Goal: Navigation & Orientation: Find specific page/section

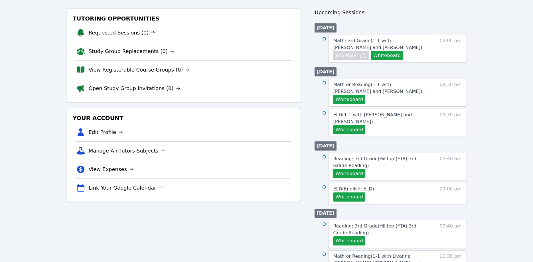
scroll to position [58, 0]
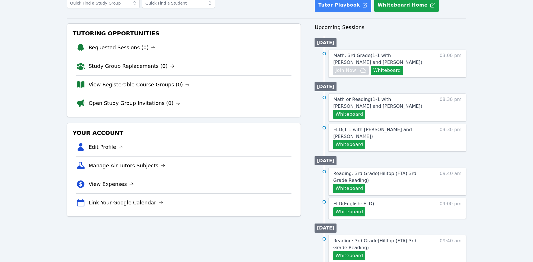
scroll to position [87, 0]
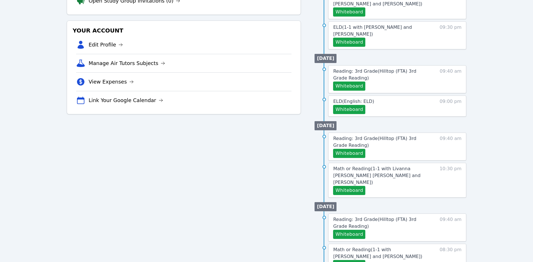
scroll to position [145, 0]
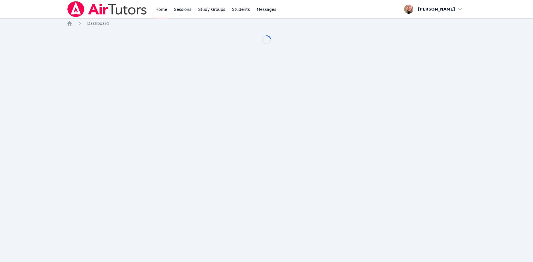
scroll to position [145, 0]
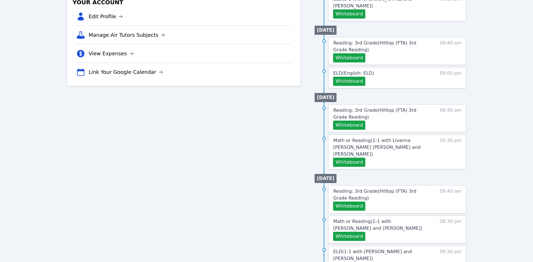
scroll to position [176, 0]
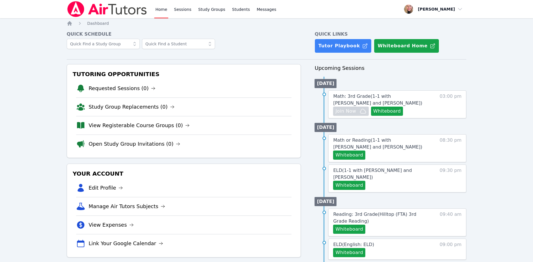
scroll to position [176, 0]
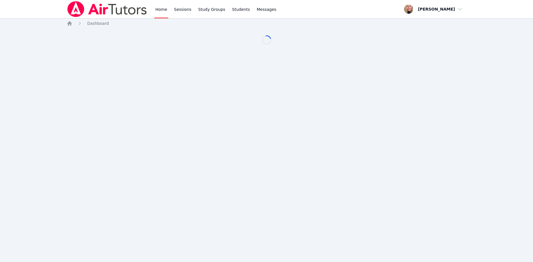
scroll to position [176, 0]
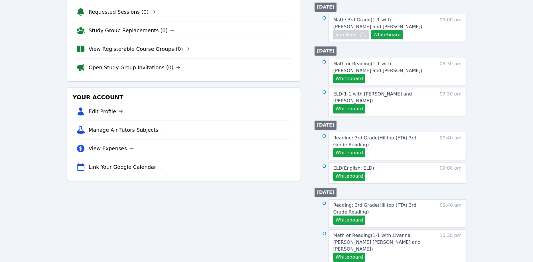
scroll to position [60, 0]
